Goal: Go to known website: Access a specific website the user already knows

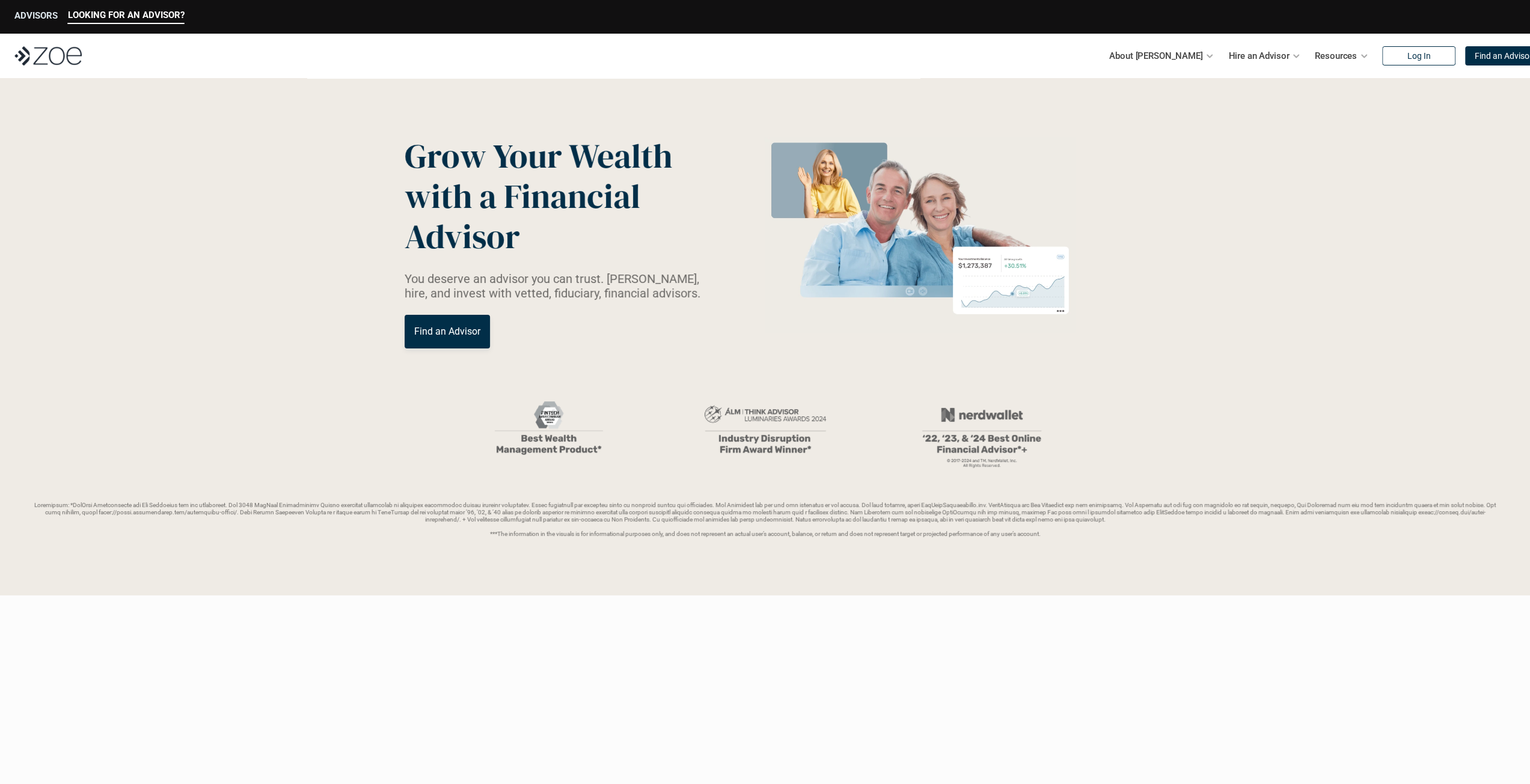
click at [25, 17] on p "ADVISORS" at bounding box center [36, 15] width 43 height 10
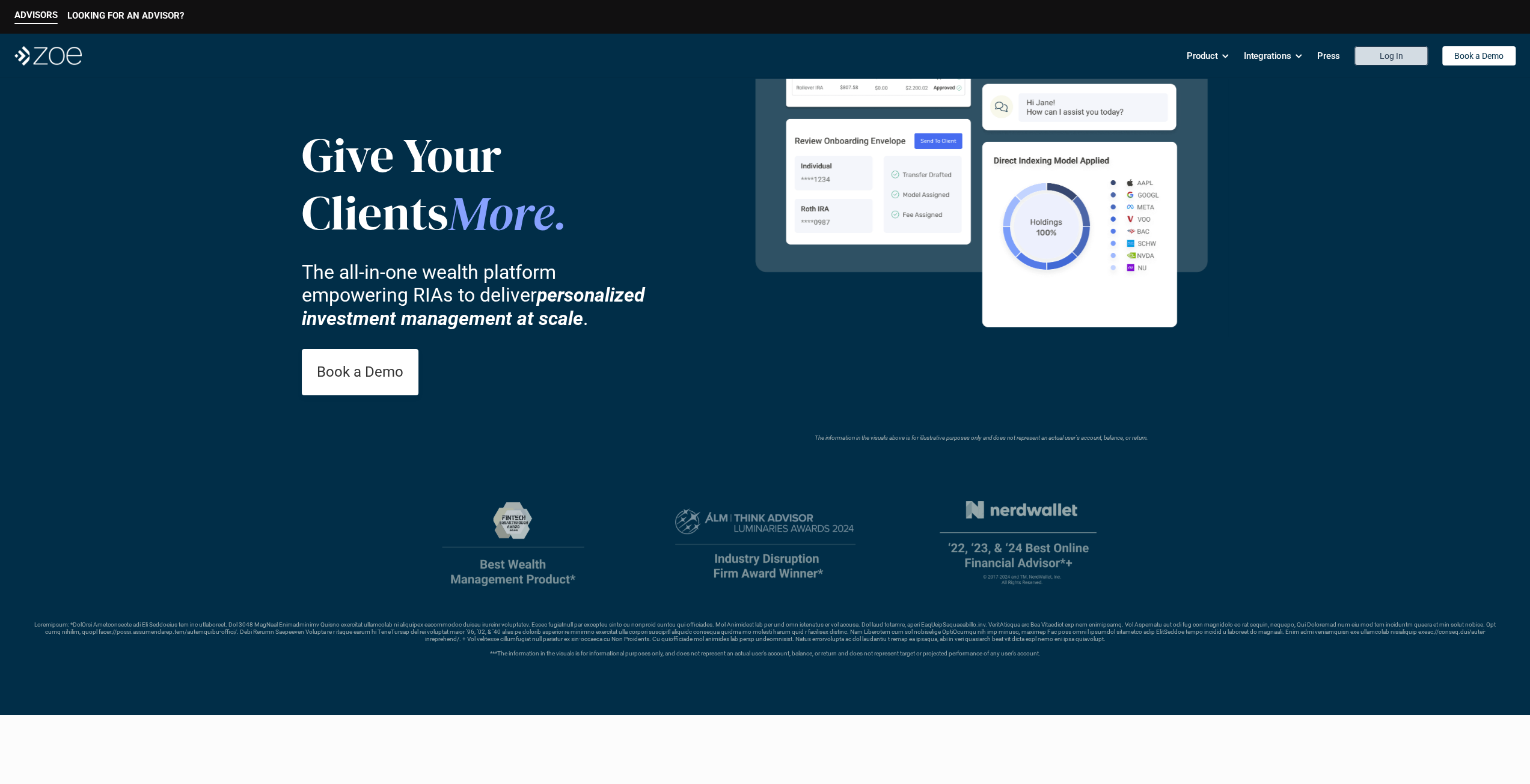
click at [1399, 56] on p "Log In" at bounding box center [1392, 56] width 24 height 10
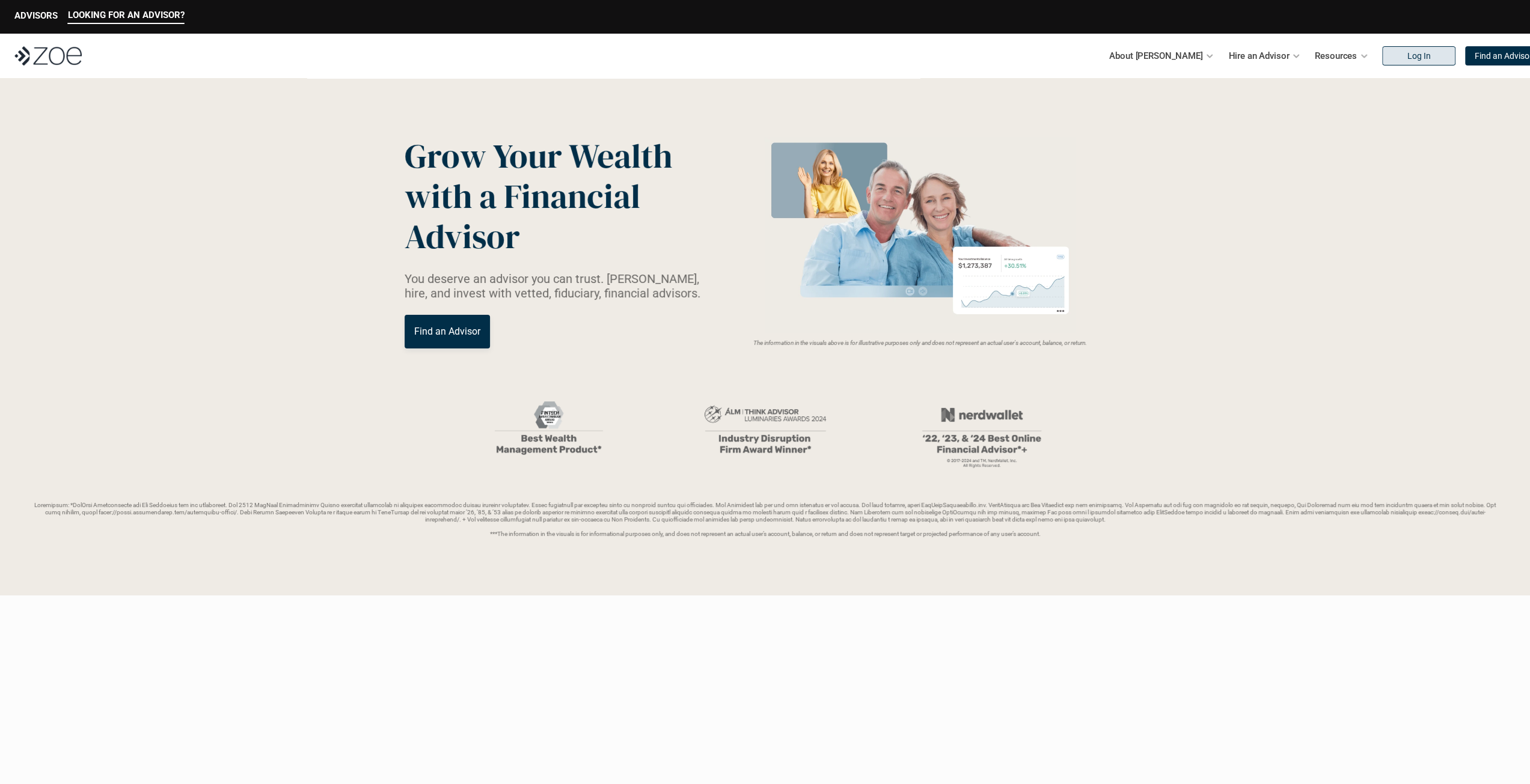
click at [1382, 58] on link "Log In" at bounding box center [1418, 56] width 73 height 20
